Goal: Find specific page/section: Find specific page/section

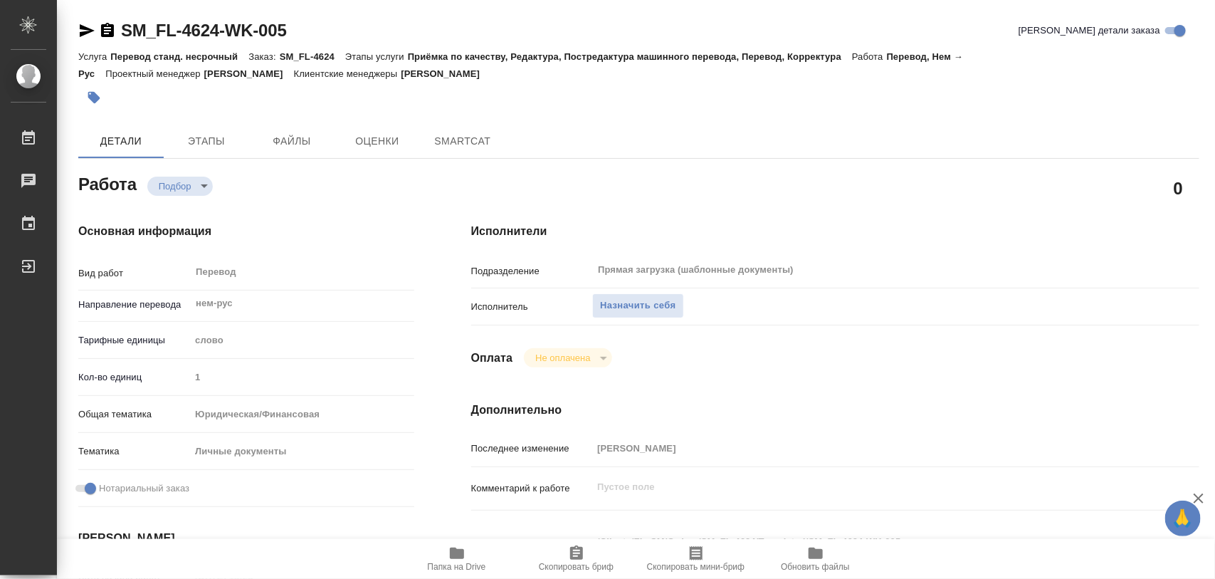
type textarea "x"
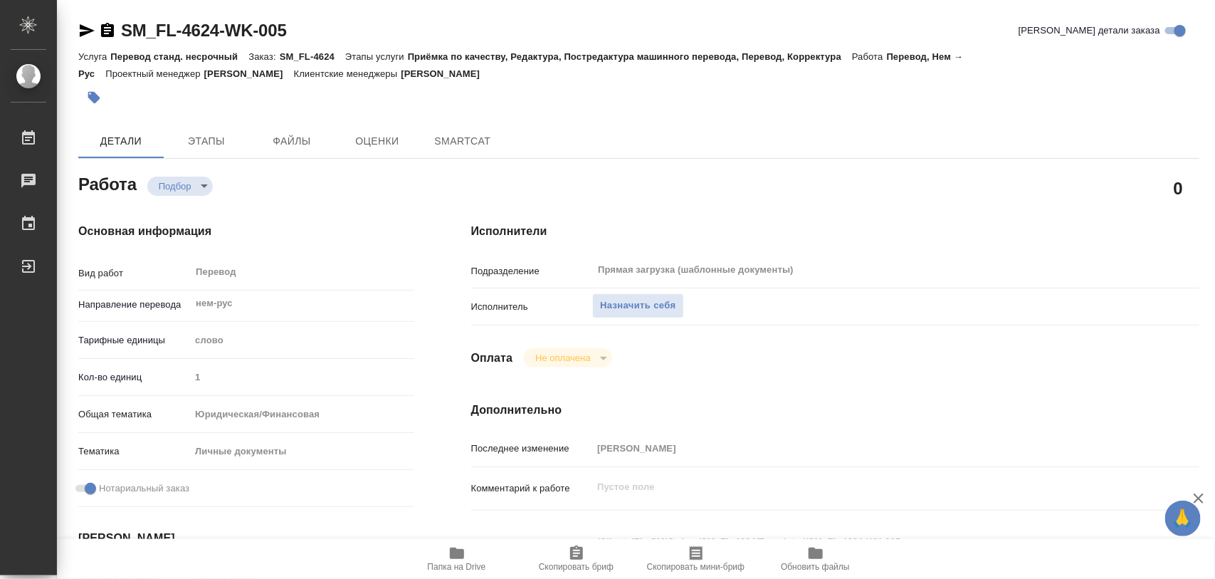
type textarea "x"
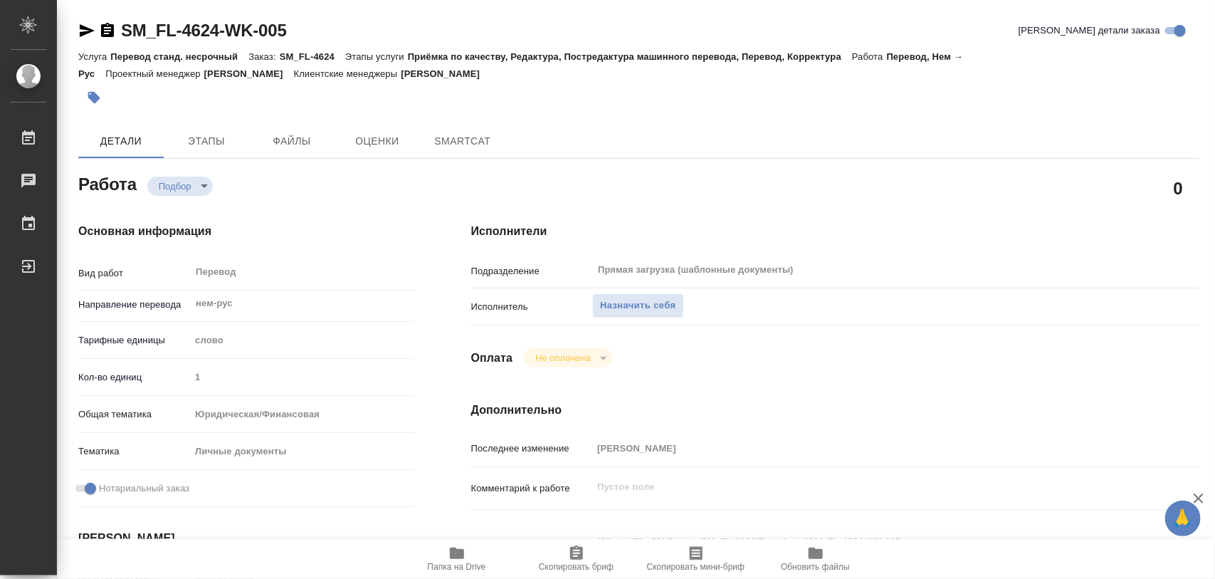
type textarea "x"
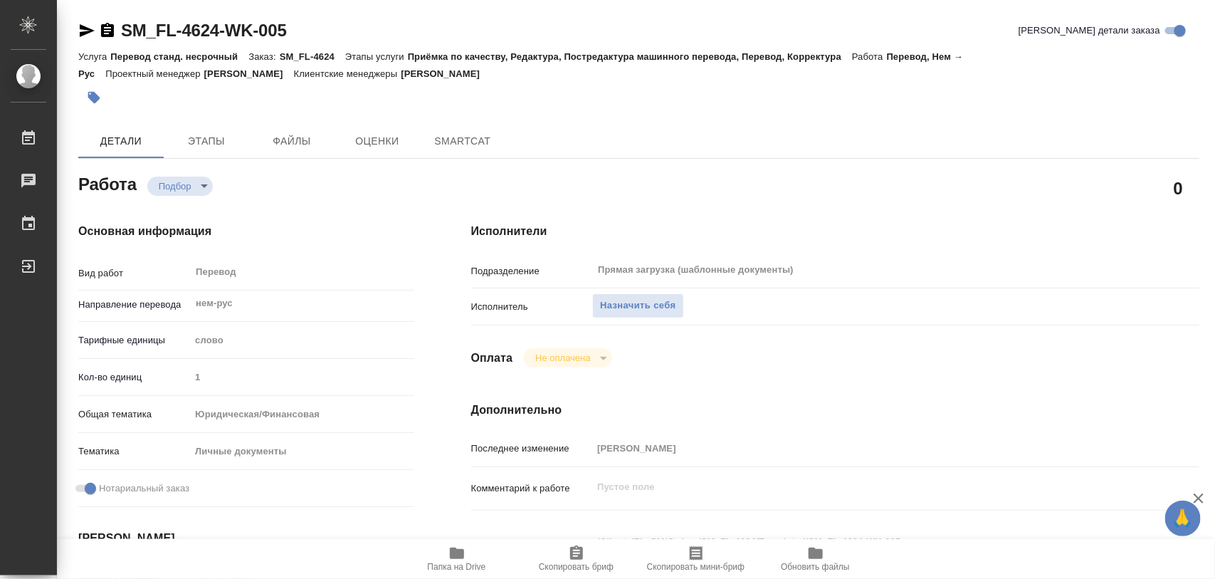
type textarea "x"
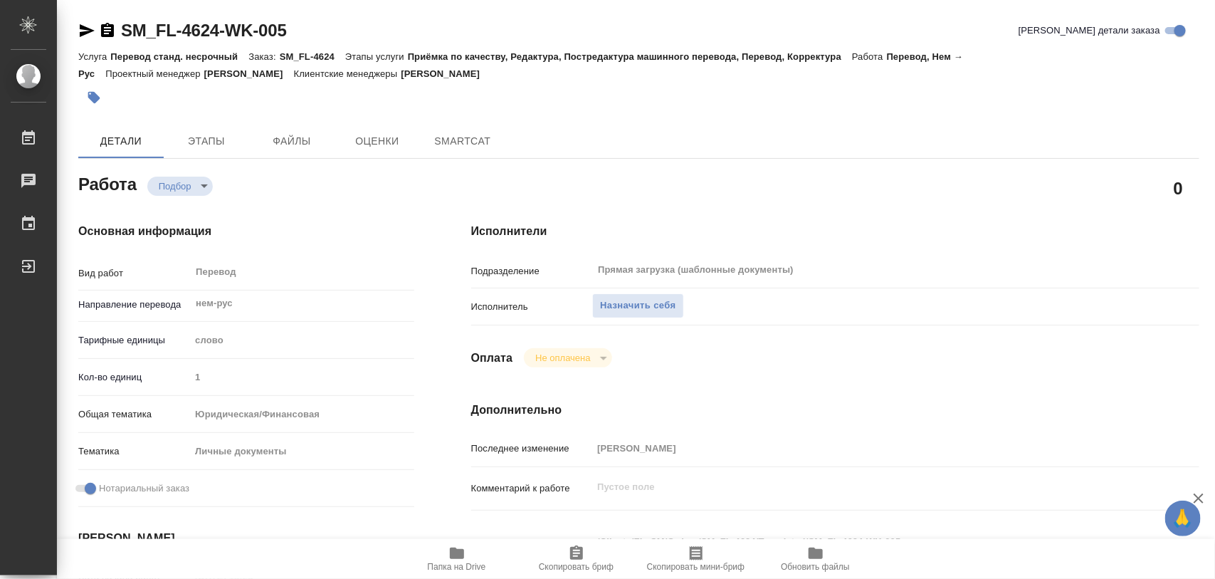
type textarea "x"
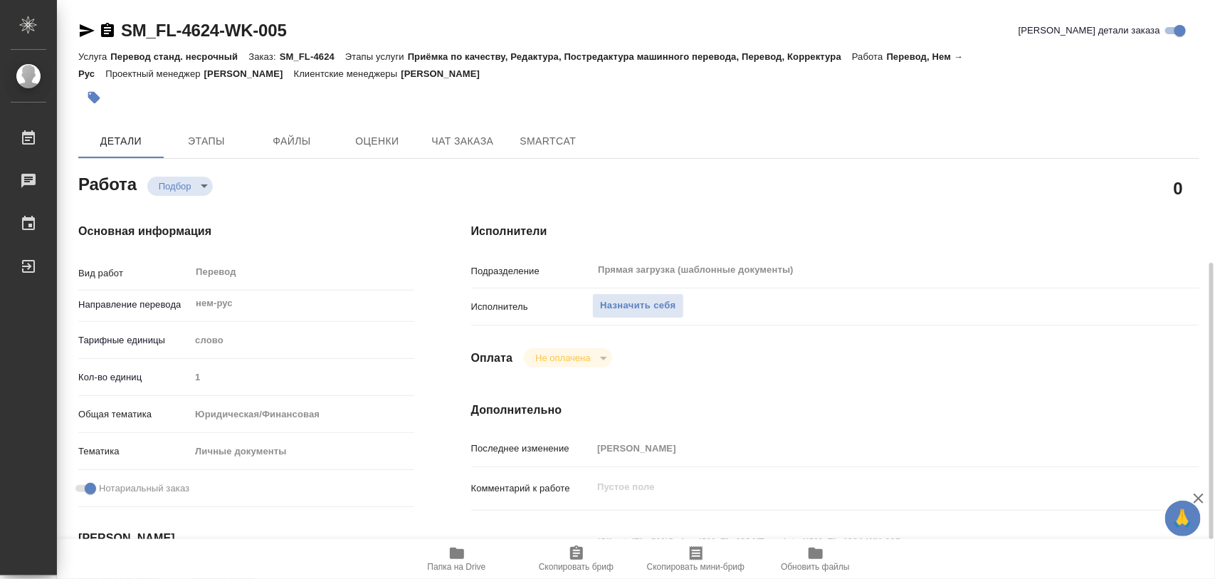
scroll to position [178, 0]
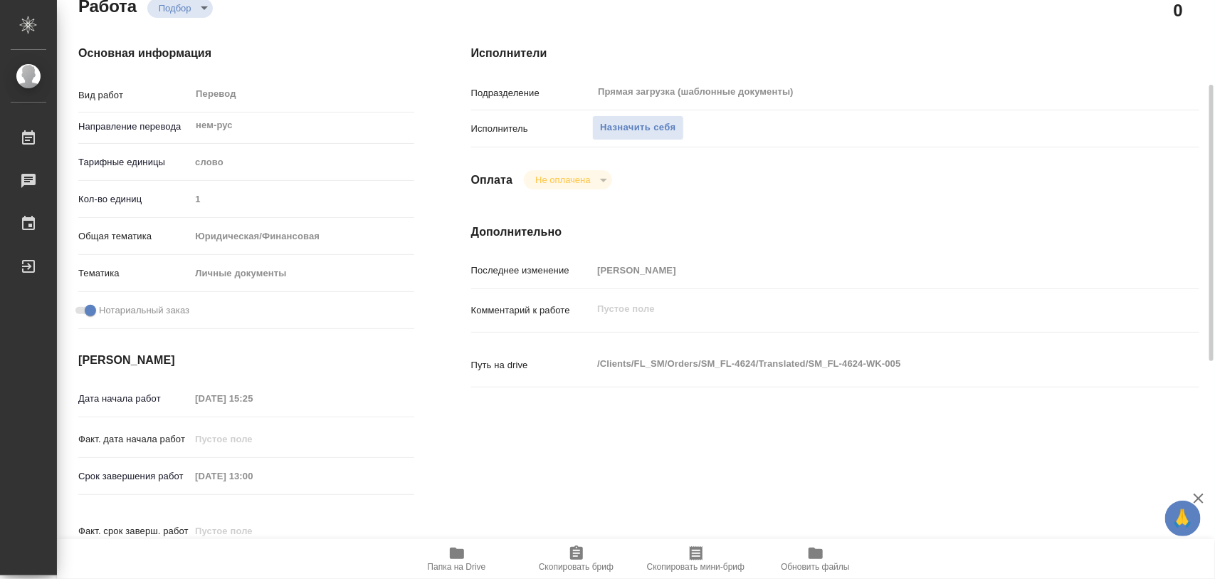
type textarea "x"
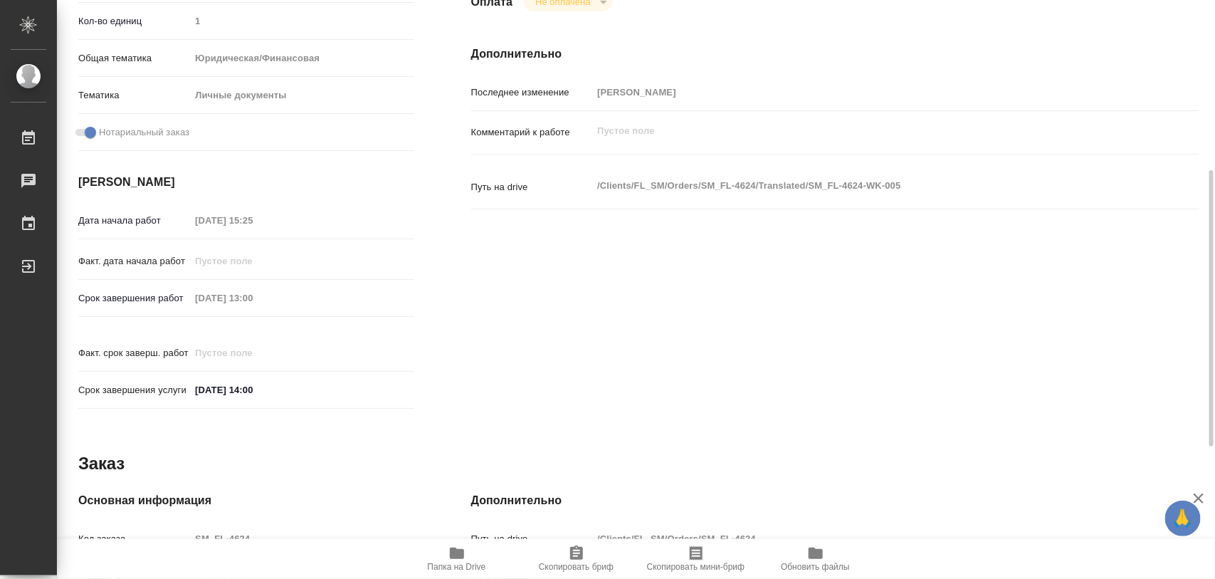
scroll to position [623, 0]
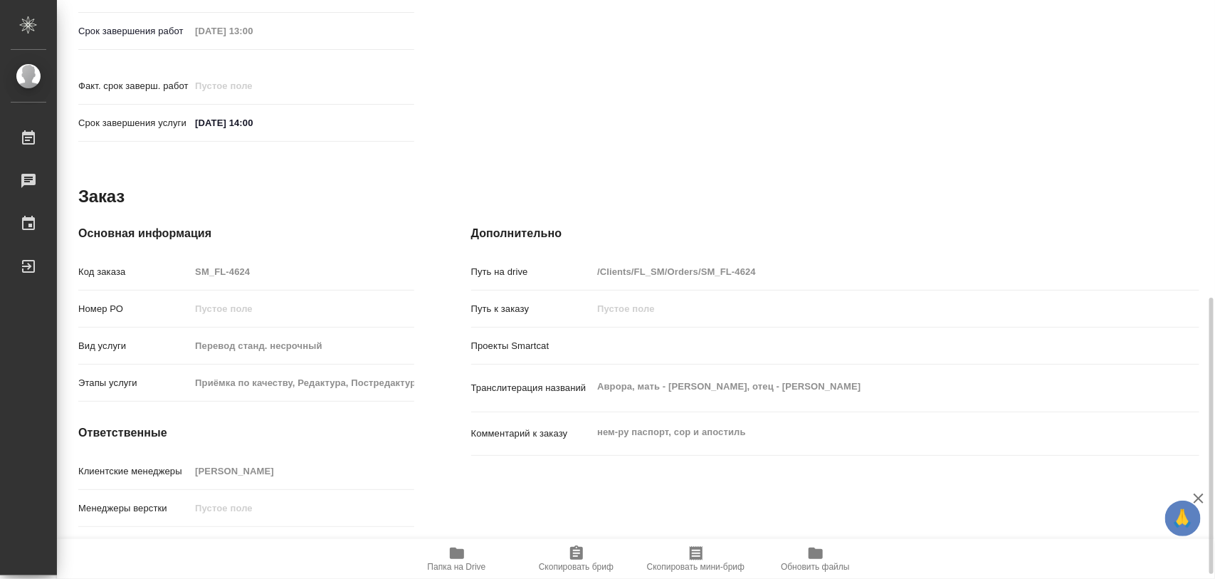
type textarea "x"
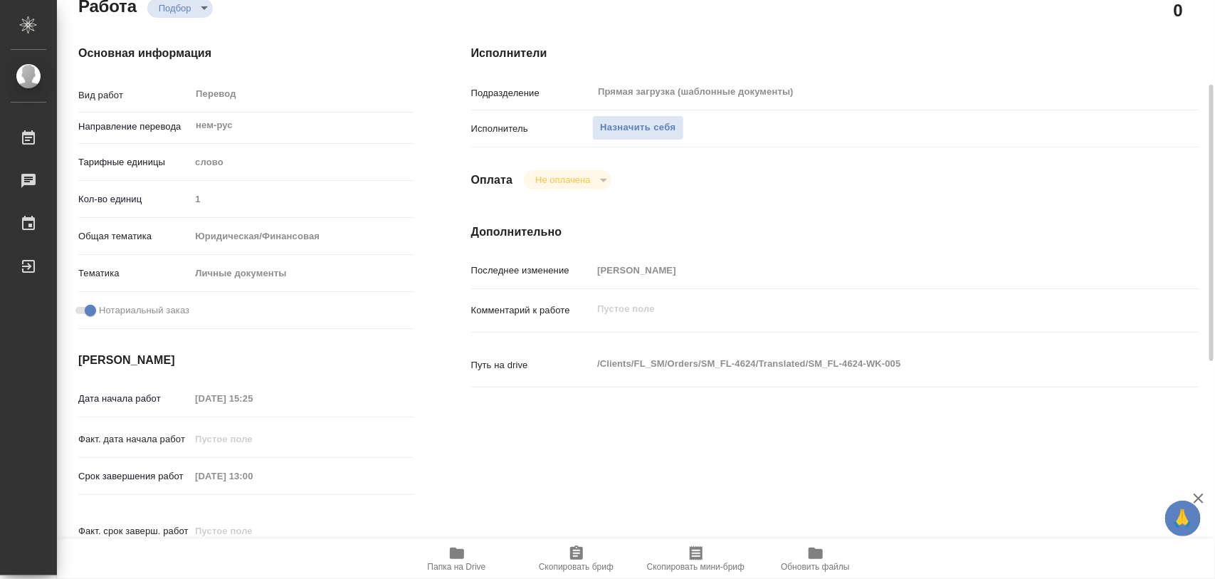
scroll to position [0, 0]
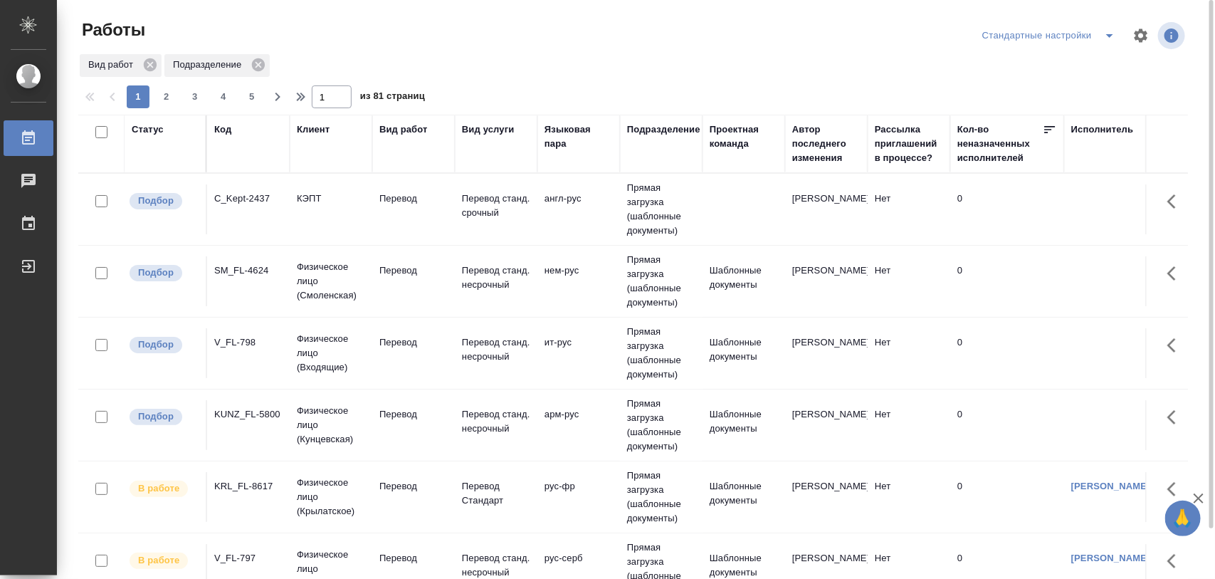
click at [230, 206] on div "V_FL-798" at bounding box center [248, 198] width 68 height 14
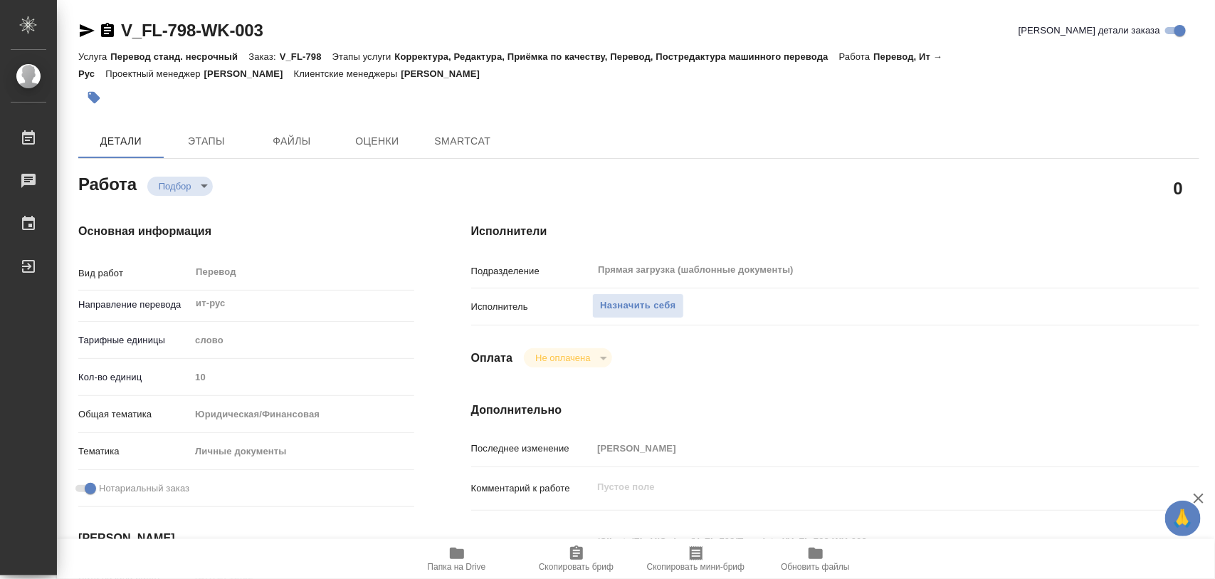
type textarea "x"
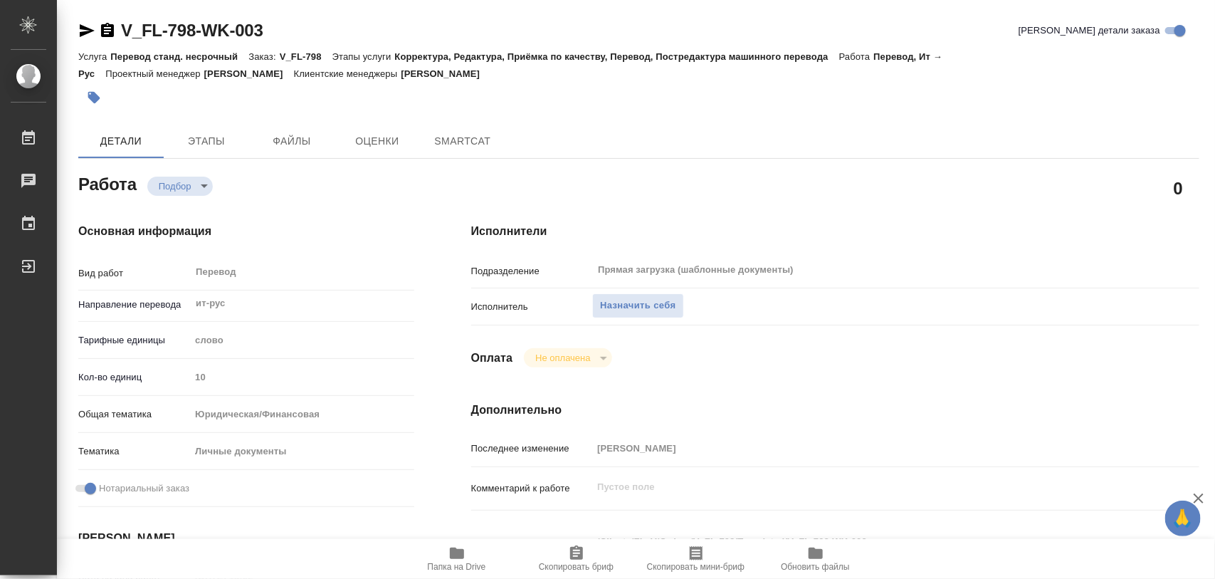
type textarea "x"
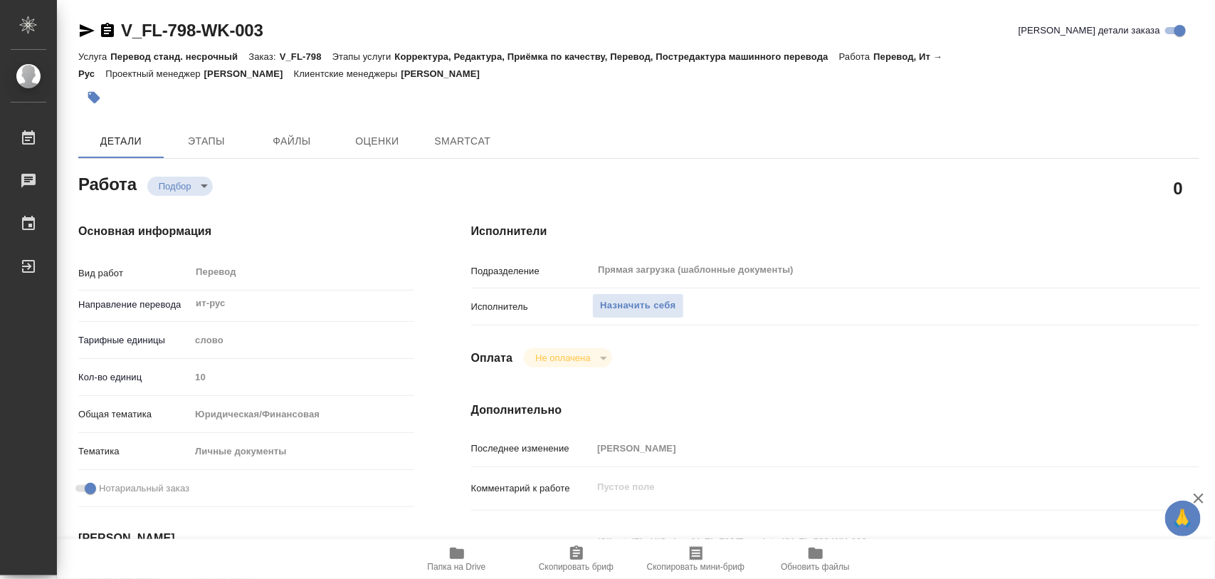
type textarea "x"
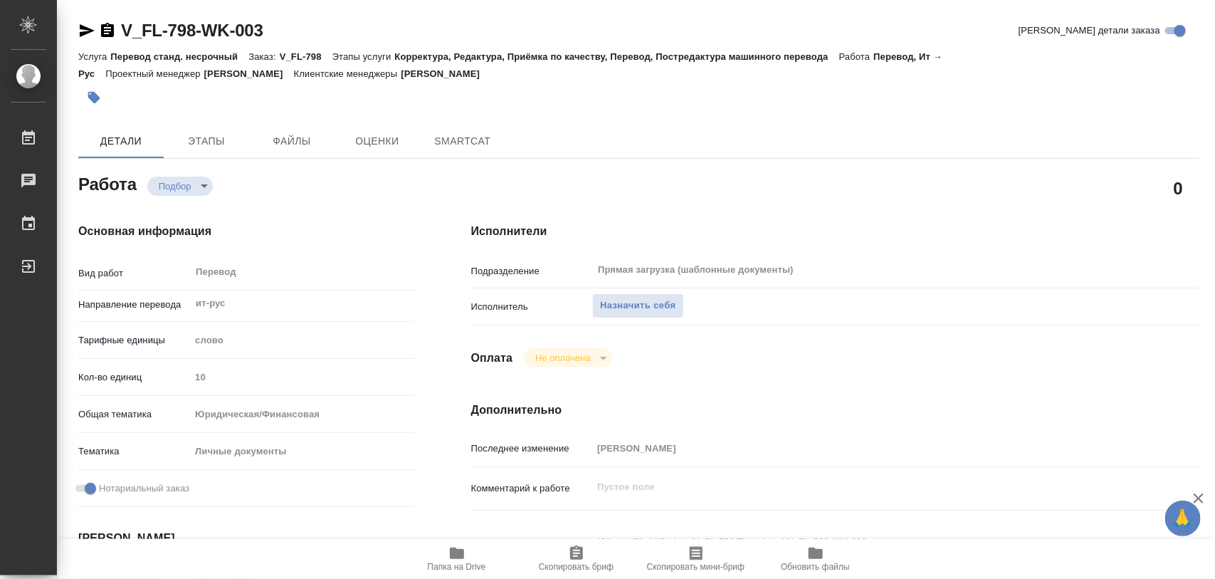
type textarea "x"
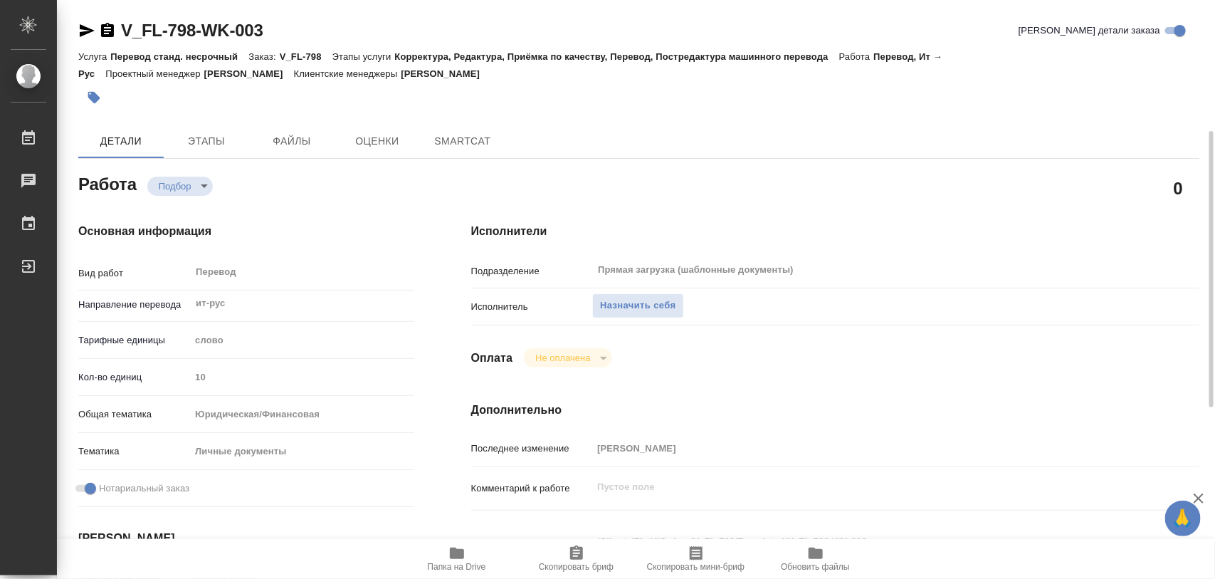
scroll to position [178, 0]
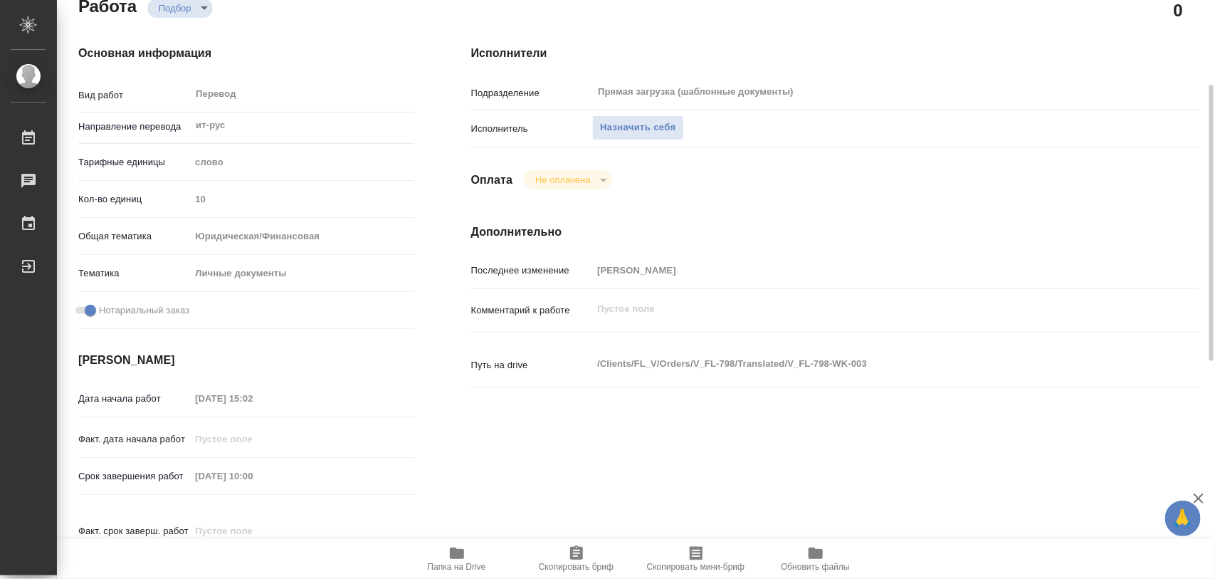
type textarea "x"
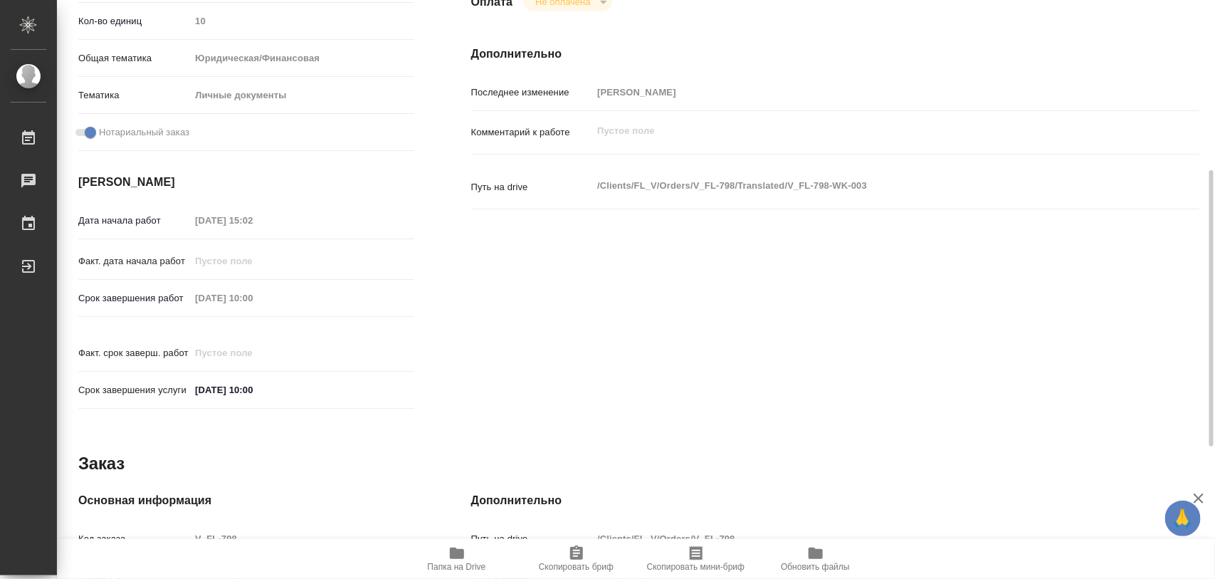
type textarea "x"
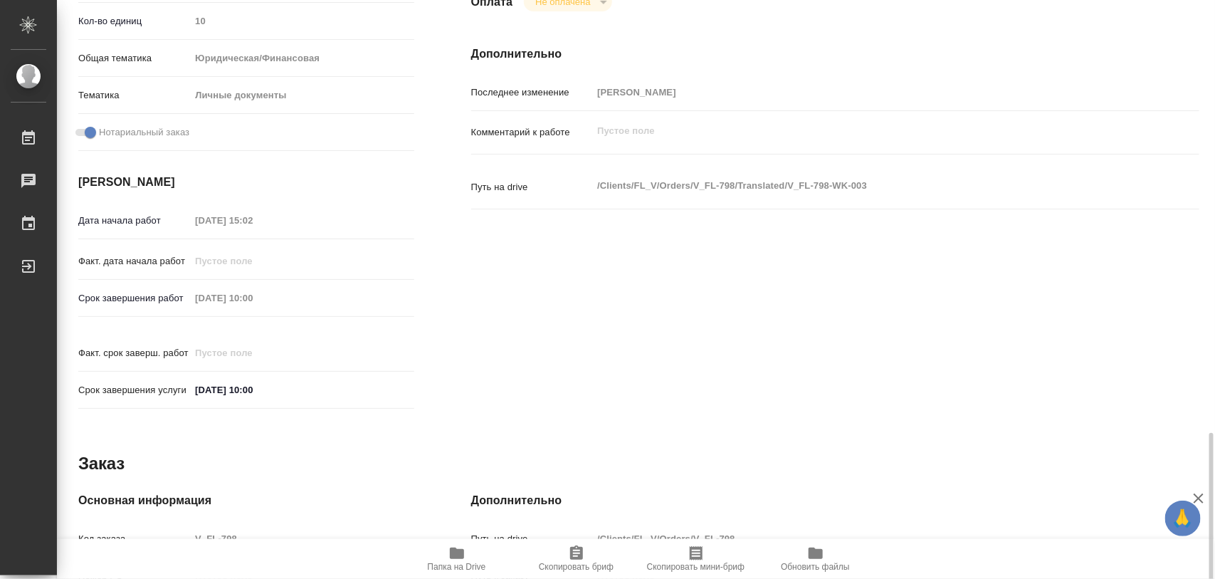
scroll to position [623, 0]
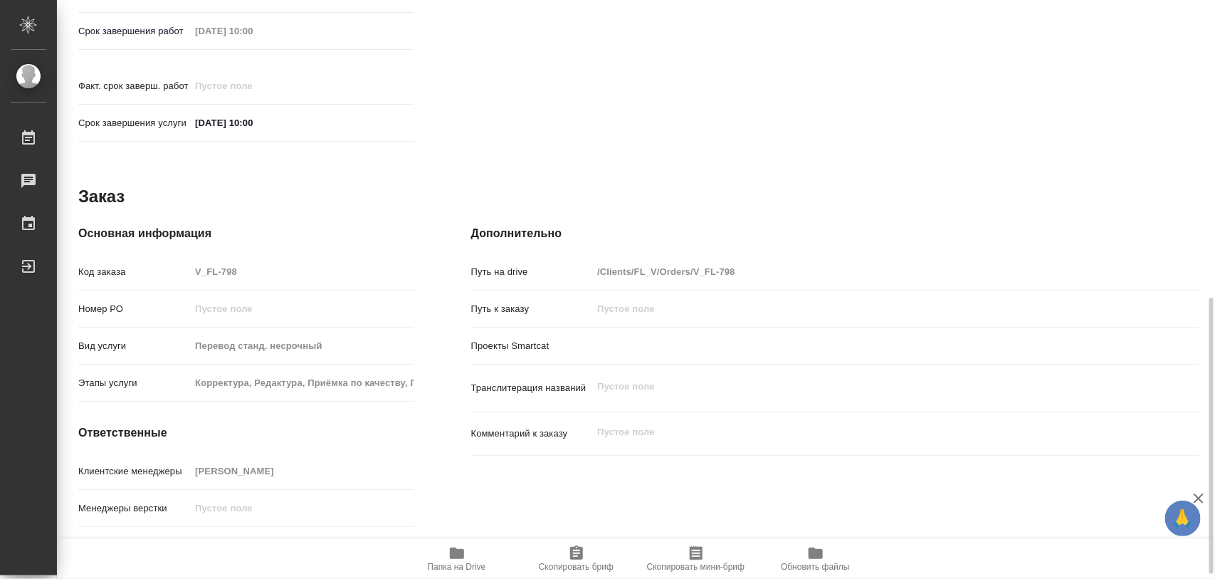
type textarea "x"
